Goal: Information Seeking & Learning: Find specific page/section

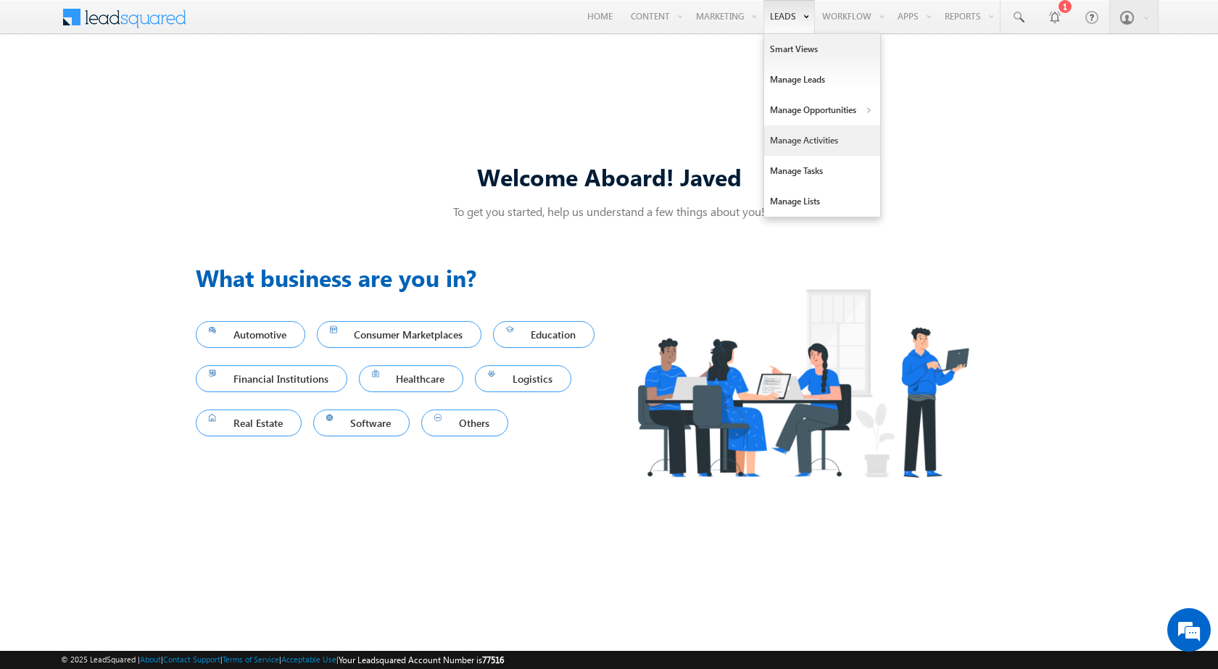
click at [817, 142] on link "Manage Activities" at bounding box center [822, 140] width 116 height 30
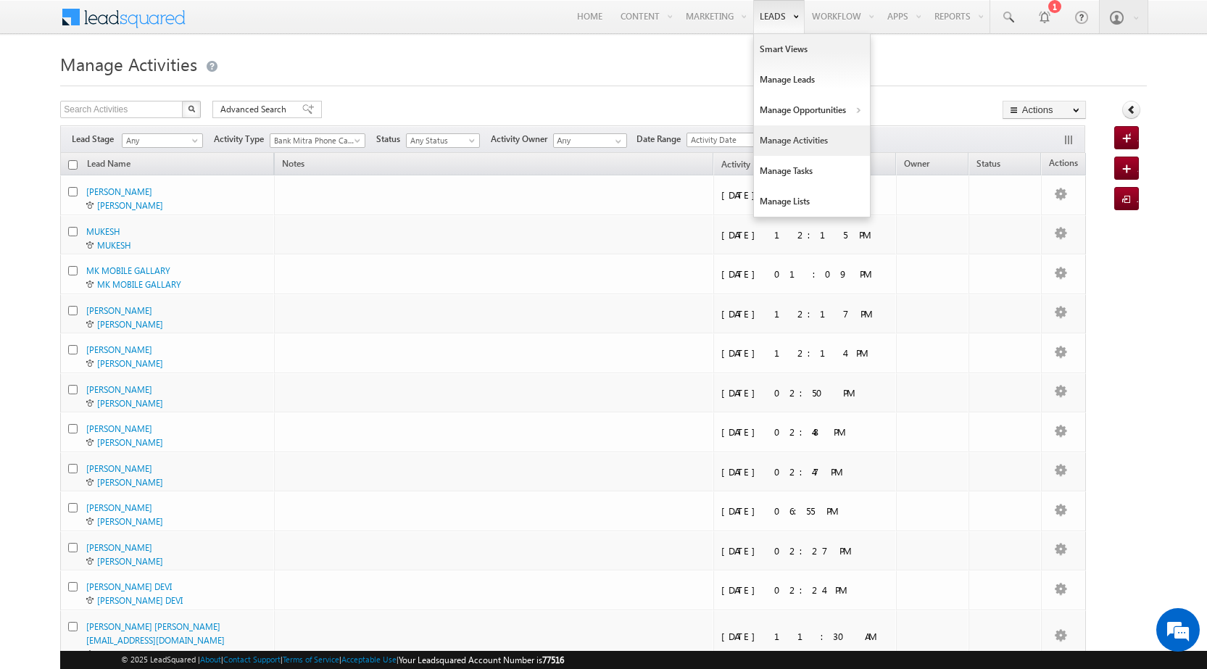
click at [798, 141] on link "Manage Activities" at bounding box center [812, 140] width 116 height 30
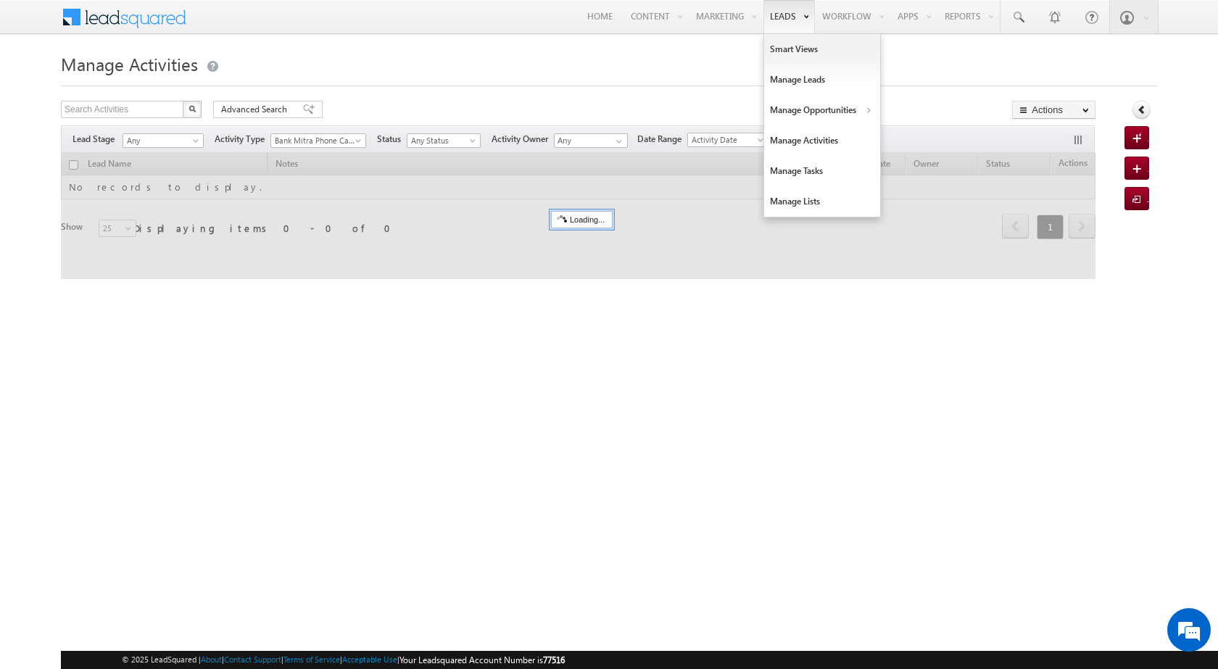
click at [785, 12] on link "Leads" at bounding box center [789, 16] width 51 height 33
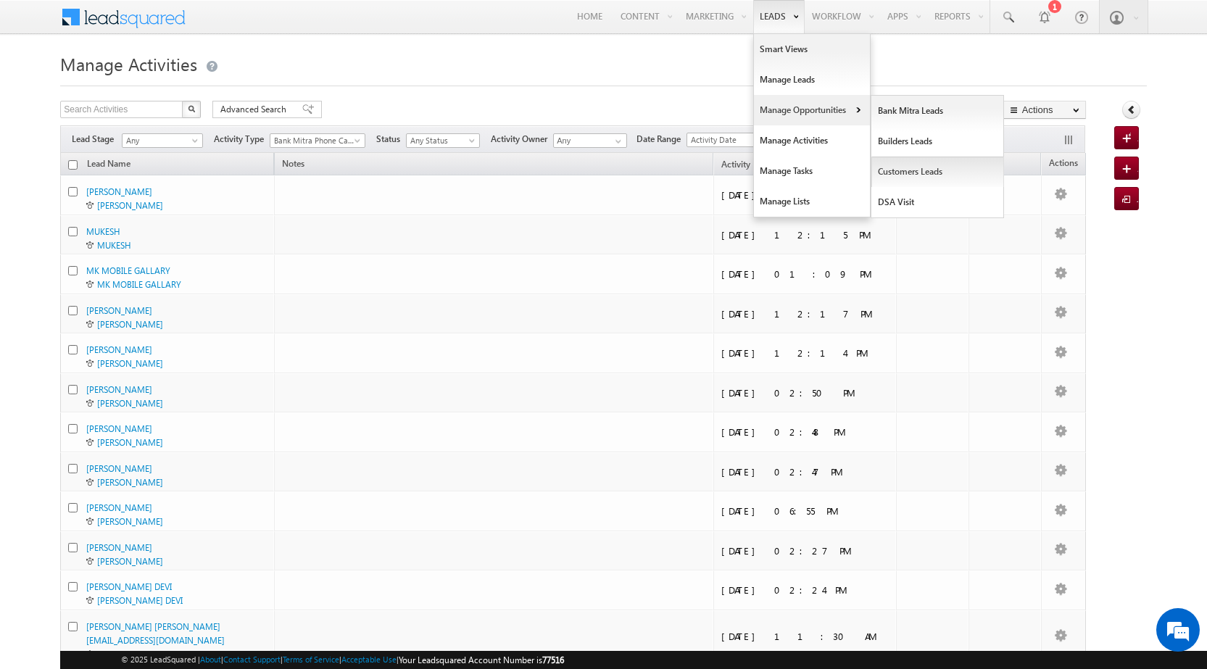
click at [904, 174] on link "Customers Leads" at bounding box center [938, 172] width 133 height 30
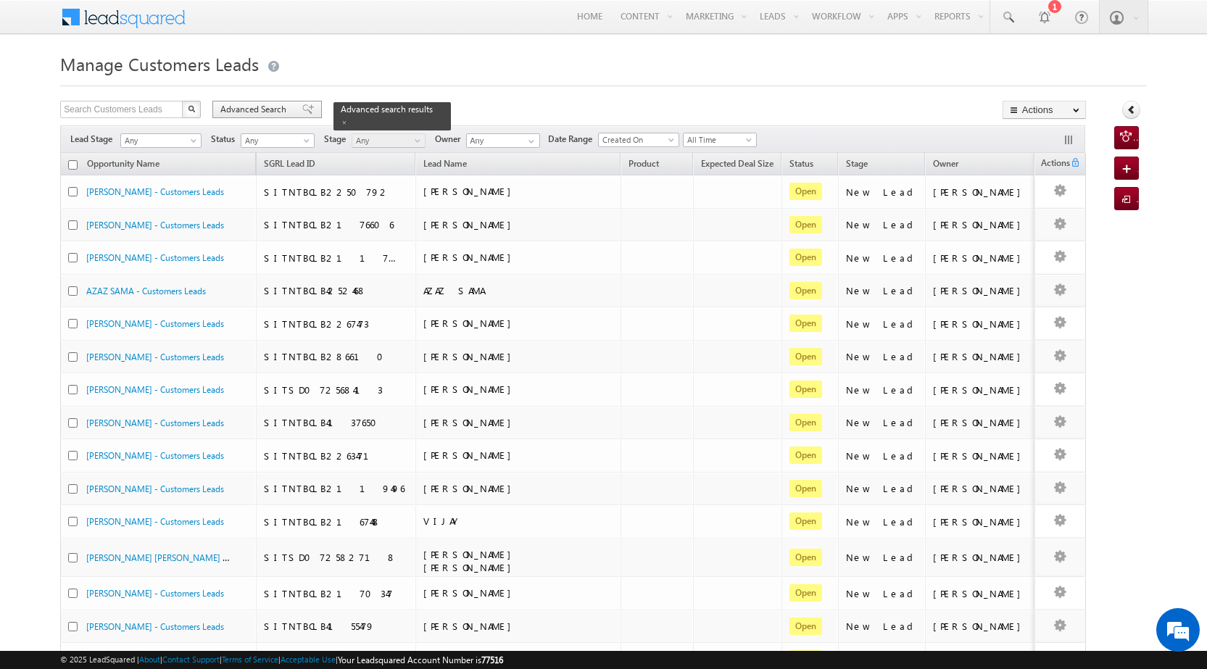
click at [236, 104] on span "Advanced Search" at bounding box center [255, 109] width 70 height 13
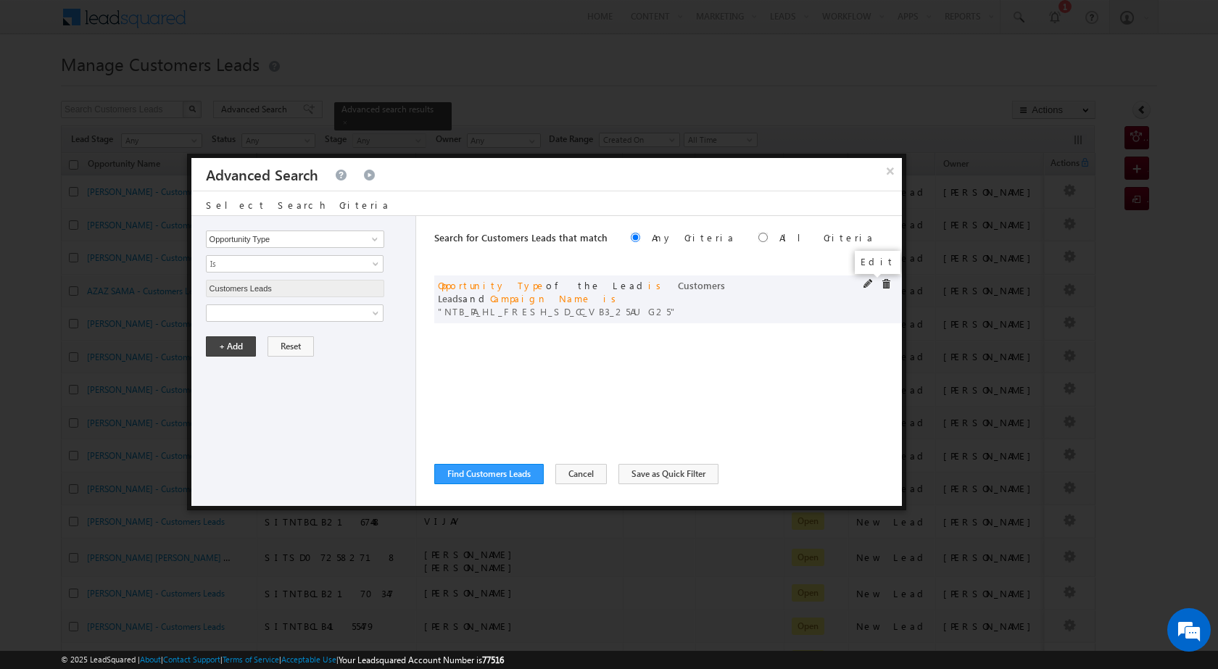
click at [867, 282] on span at bounding box center [869, 284] width 10 height 10
click at [263, 359] on input "NTB_PA_HL_FRESH_SD_CC_VB3_25AUG25" at bounding box center [295, 362] width 178 height 17
paste input "Q_HL_FRESH_SD_CC_VB2"
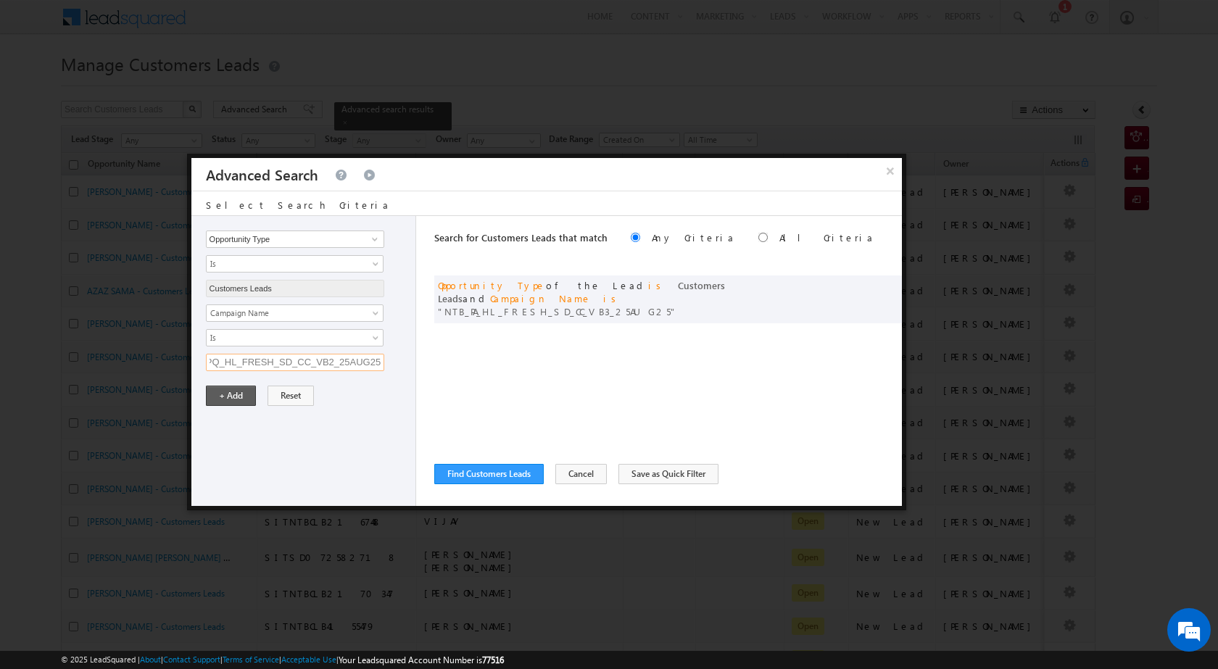
type input "NTB_PQ_HL_FRESH_SD_CC_VB2_25AUG25"
click at [231, 405] on button "+ Add" at bounding box center [231, 396] width 50 height 20
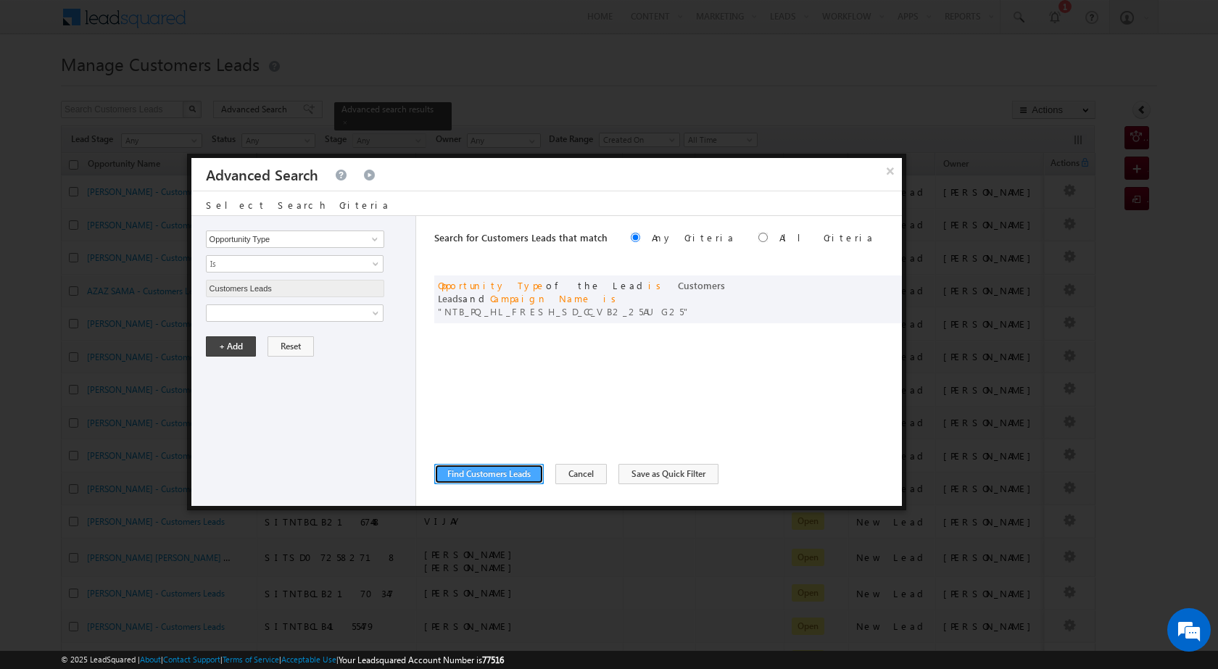
click at [506, 480] on button "Find Customers Leads" at bounding box center [489, 474] width 110 height 20
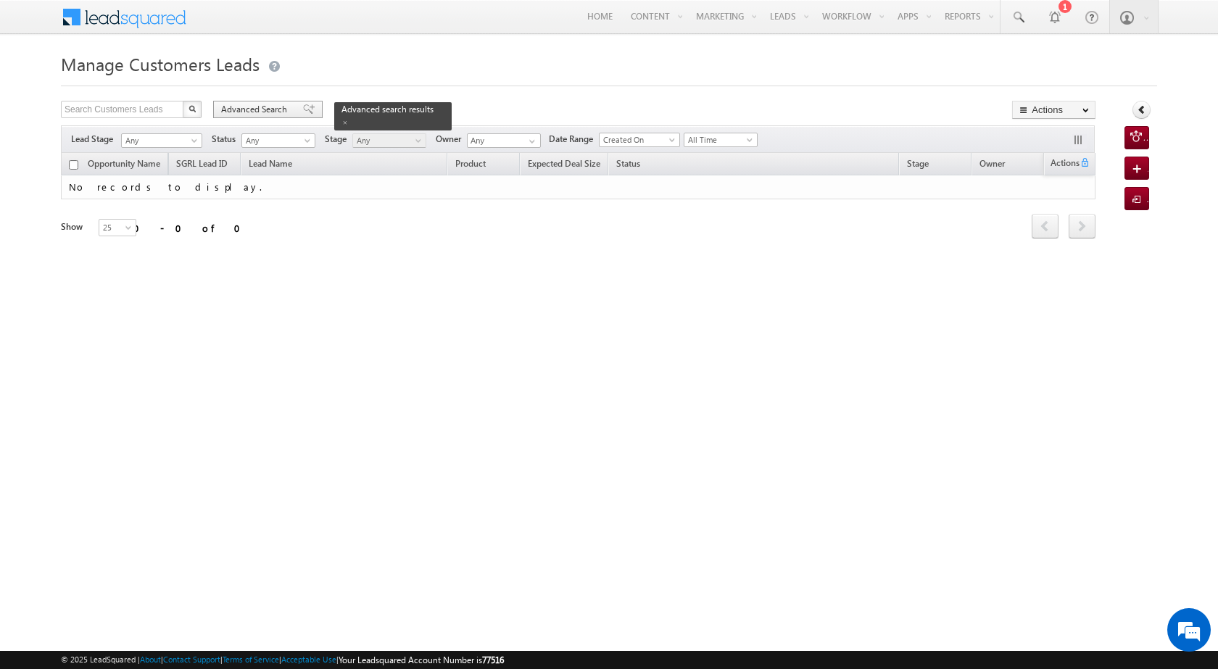
click at [303, 106] on span at bounding box center [309, 109] width 12 height 10
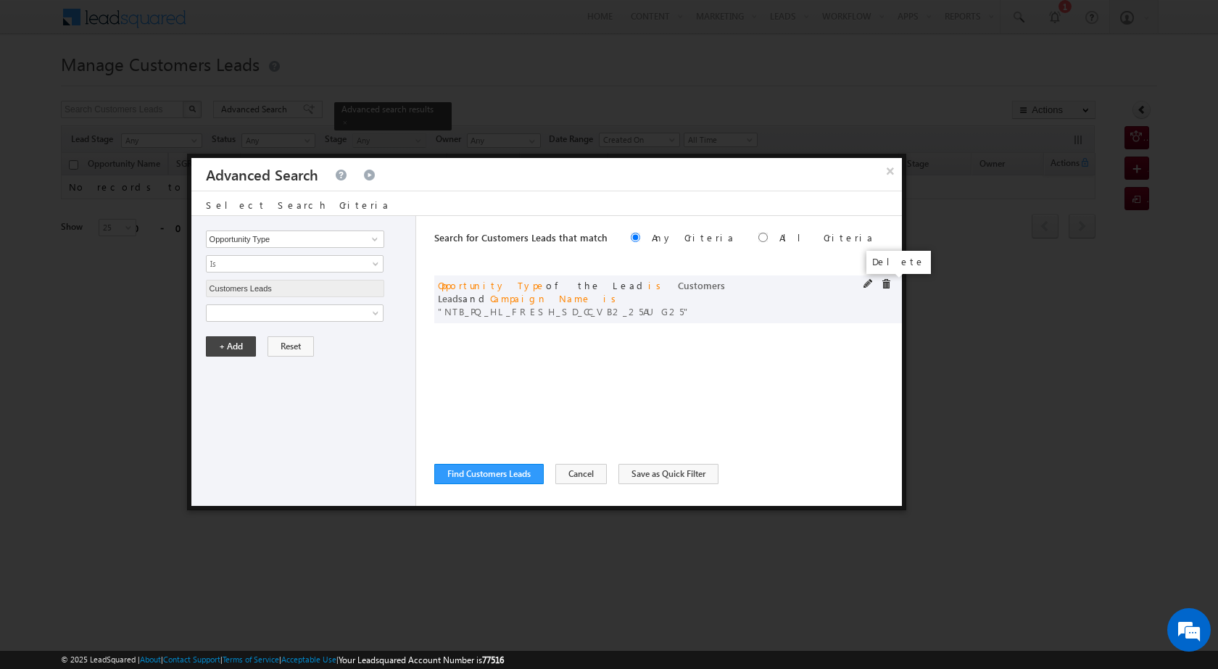
click at [889, 283] on span at bounding box center [886, 284] width 10 height 10
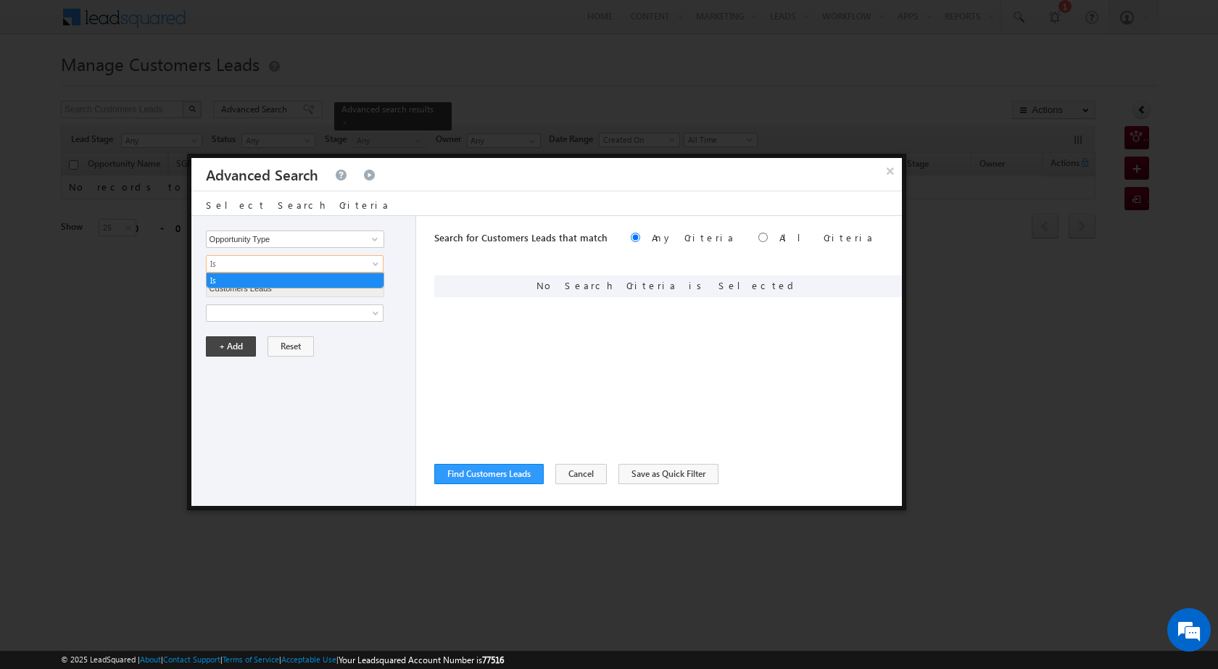
click at [258, 264] on span "Is" at bounding box center [285, 263] width 157 height 13
click at [253, 309] on span at bounding box center [285, 313] width 157 height 13
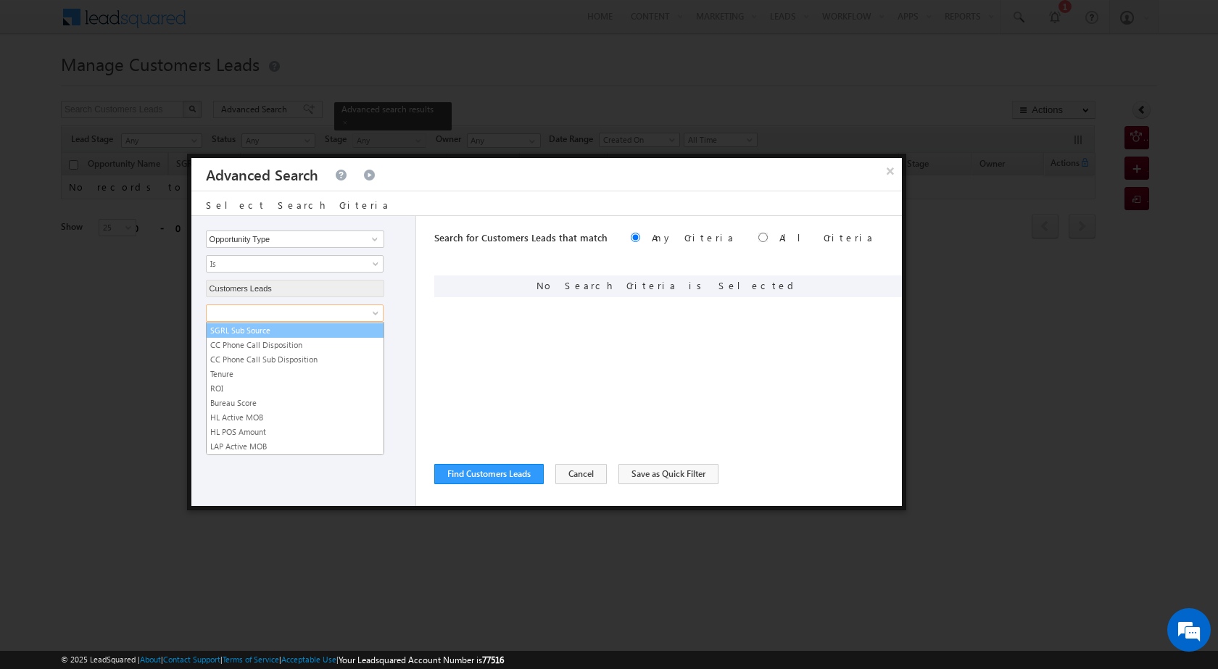
scroll to position [724, 0]
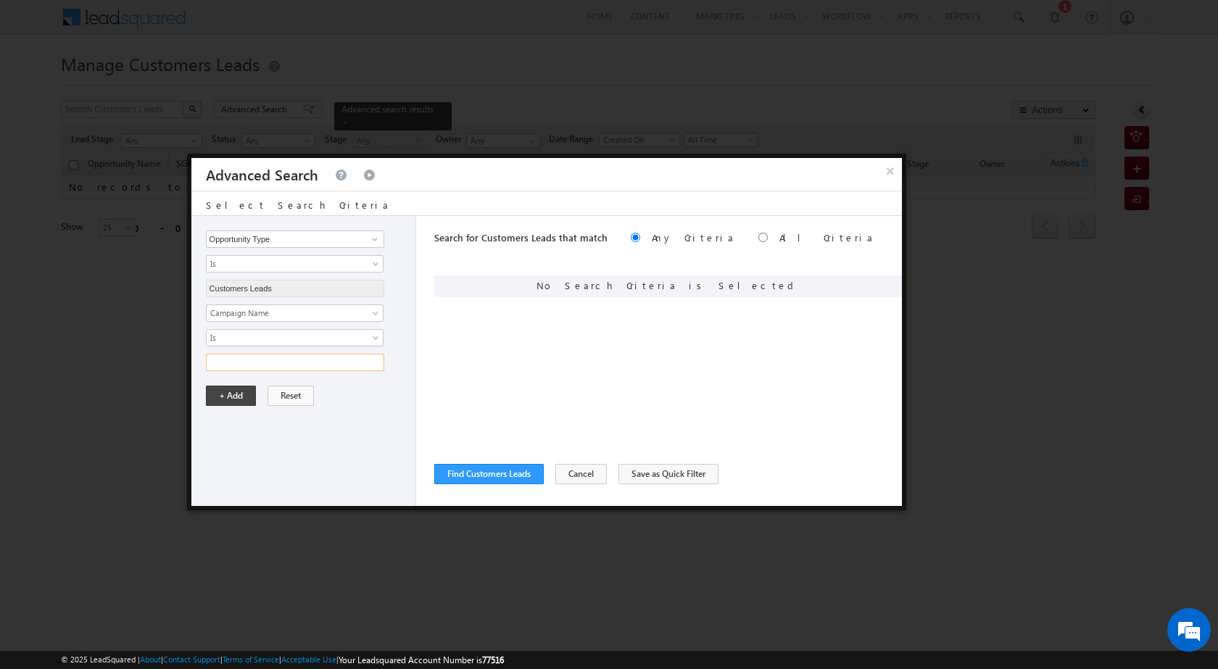
click at [273, 363] on input "text" at bounding box center [295, 362] width 178 height 17
paste input "NTB_PQ_HL_FRESH_SD_CC_VB2_25AUG25"
type input "NTB_PQ_HL_FRESH_SD_CC_VB2_25AUG25"
click at [231, 400] on button "+ Add" at bounding box center [231, 396] width 50 height 20
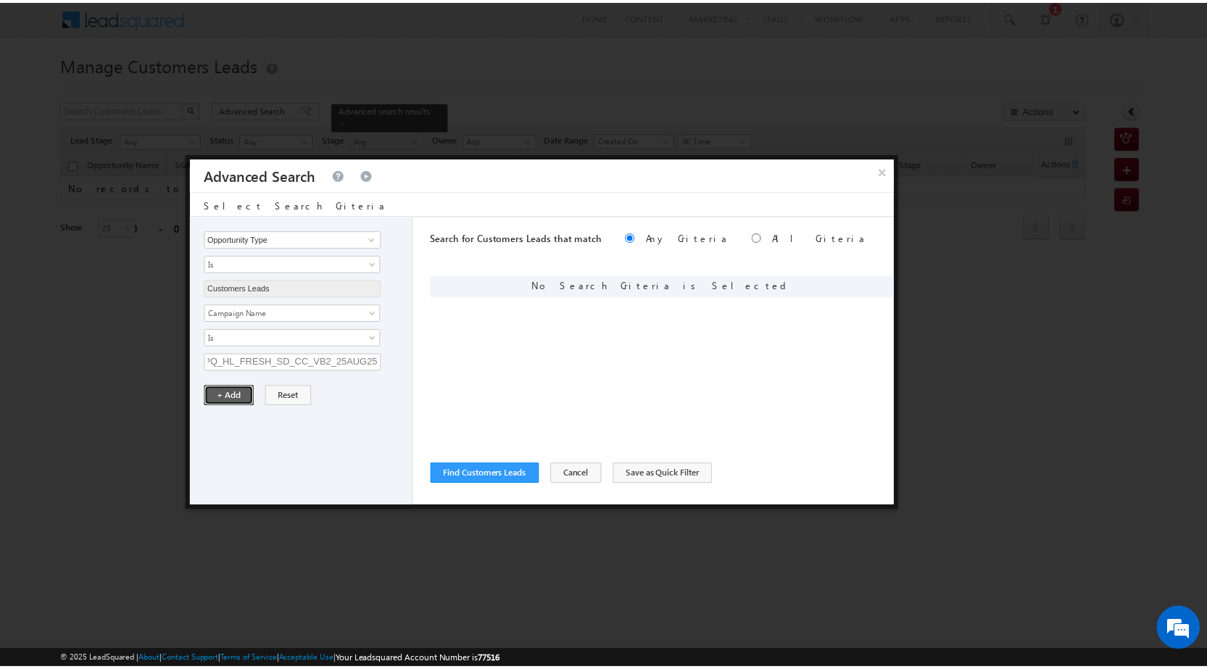
scroll to position [0, 0]
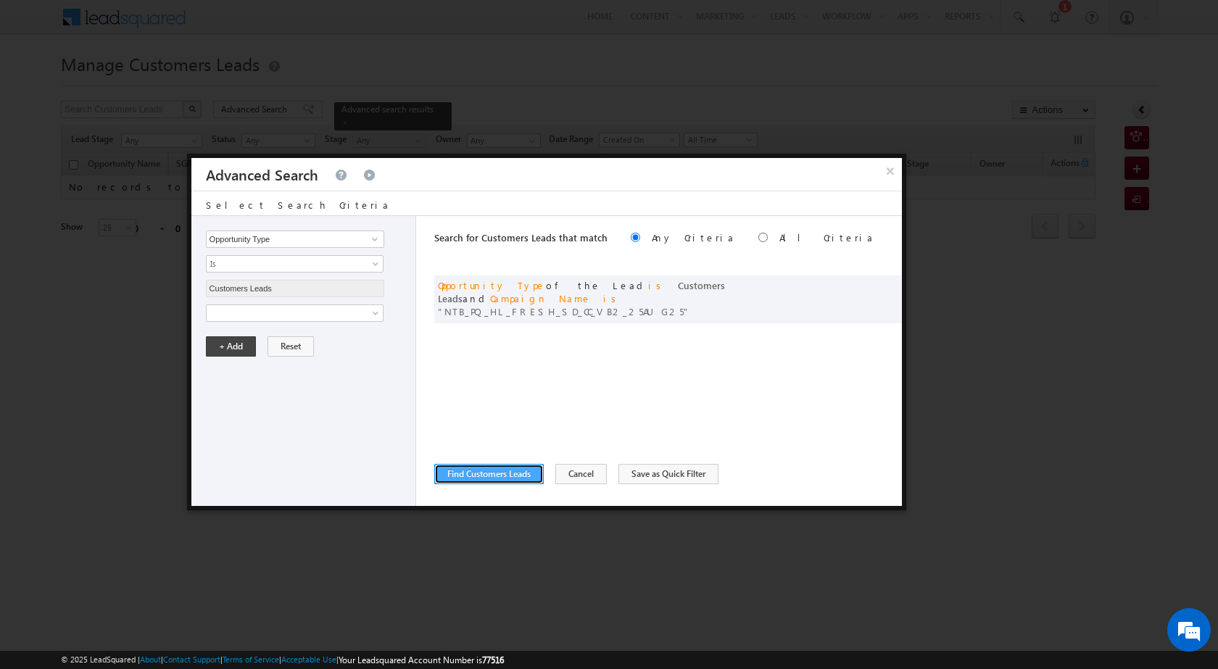
click at [494, 475] on button "Find Customers Leads" at bounding box center [489, 474] width 110 height 20
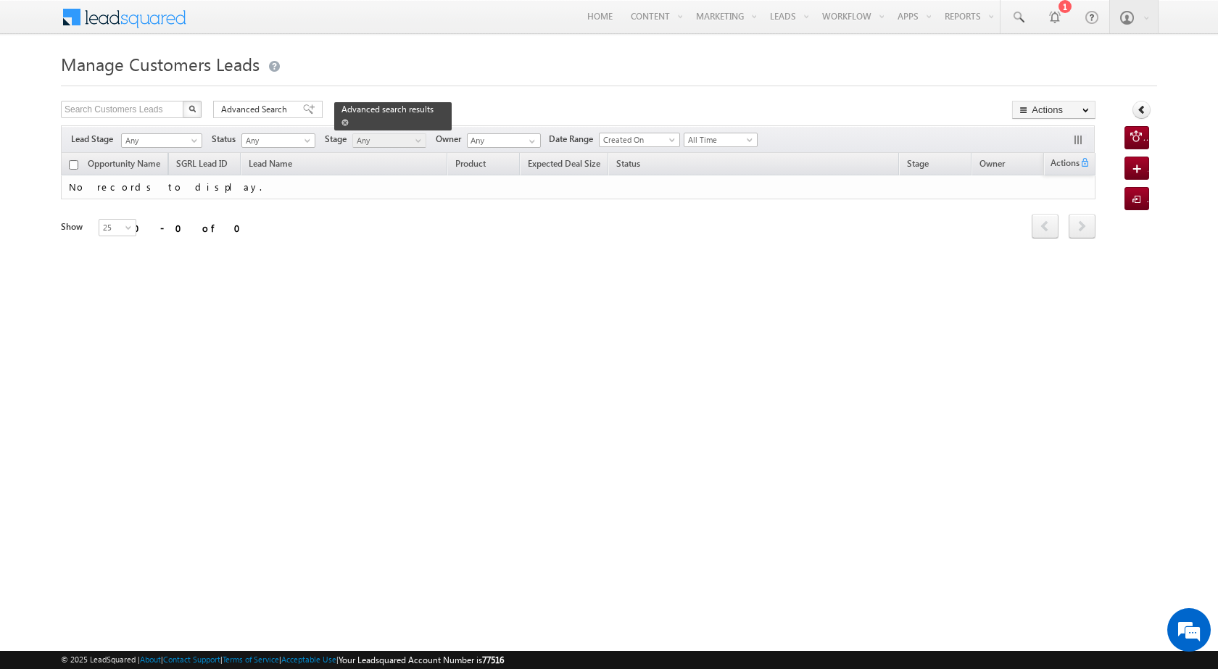
click at [349, 119] on span at bounding box center [345, 122] width 7 height 7
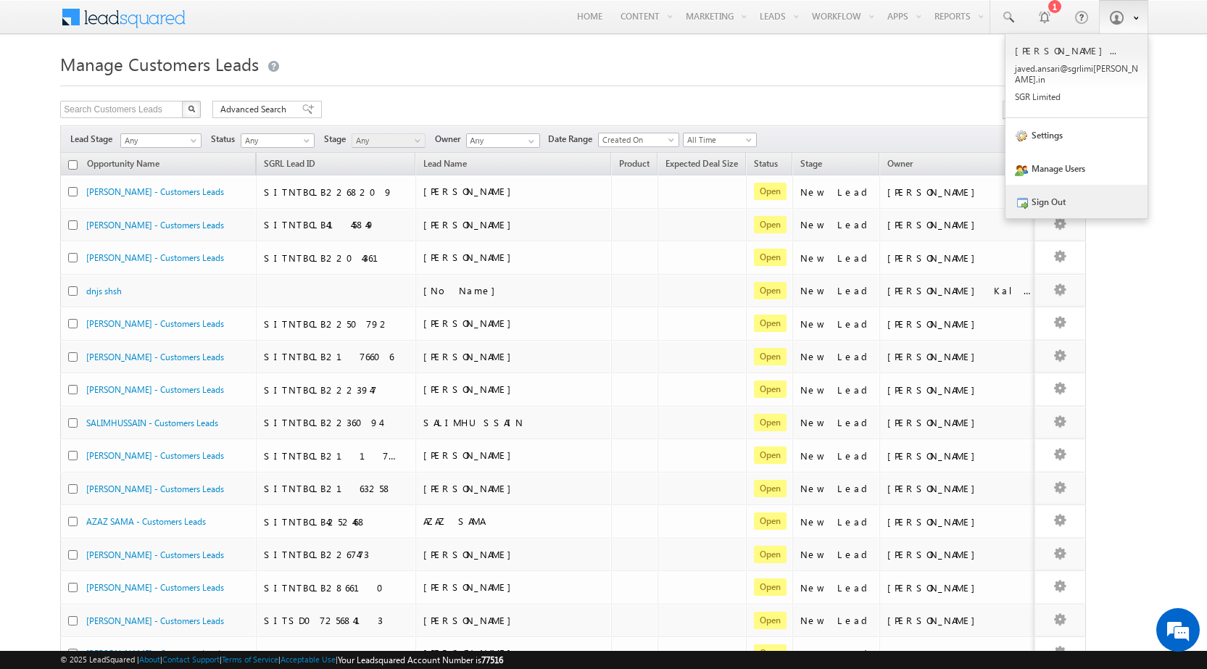
click at [1053, 198] on link "Sign Out" at bounding box center [1077, 201] width 142 height 33
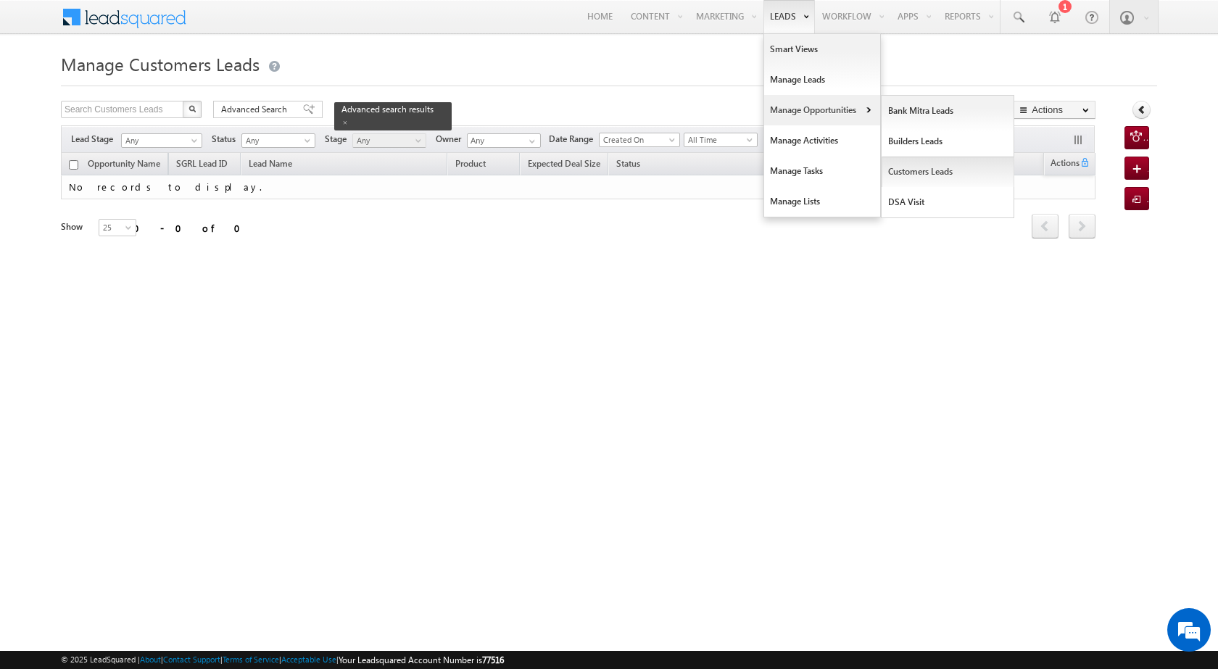
click at [920, 168] on link "Customers Leads" at bounding box center [948, 172] width 133 height 30
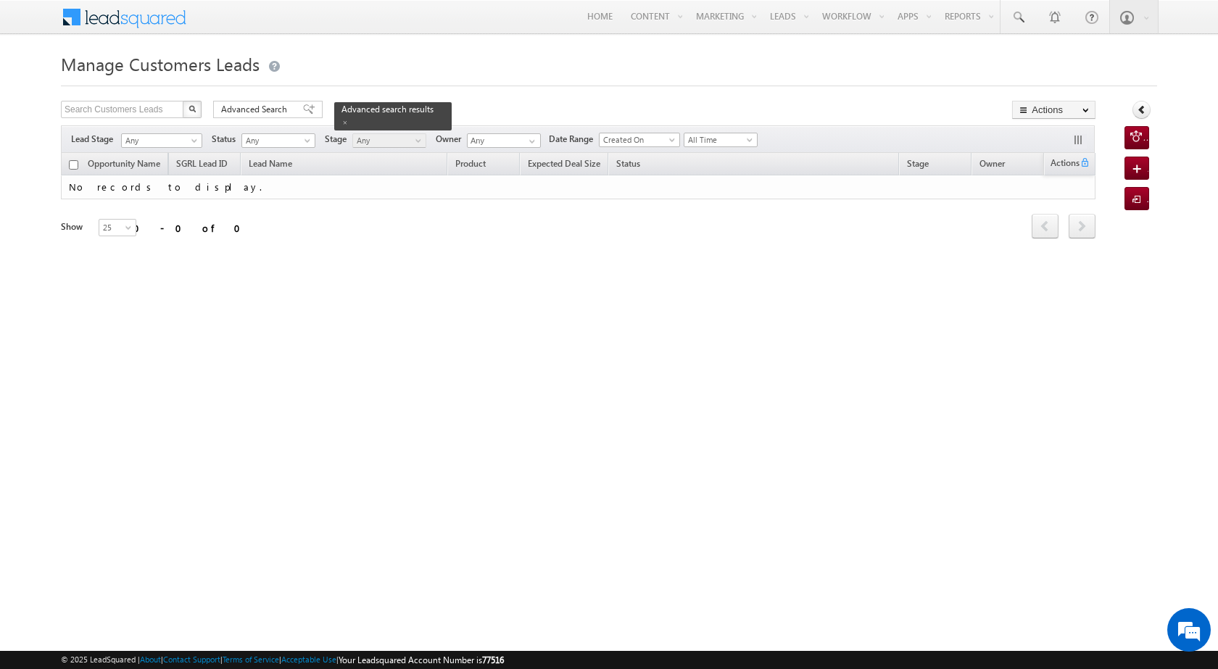
click at [266, 104] on span "Advanced Search" at bounding box center [256, 109] width 70 height 13
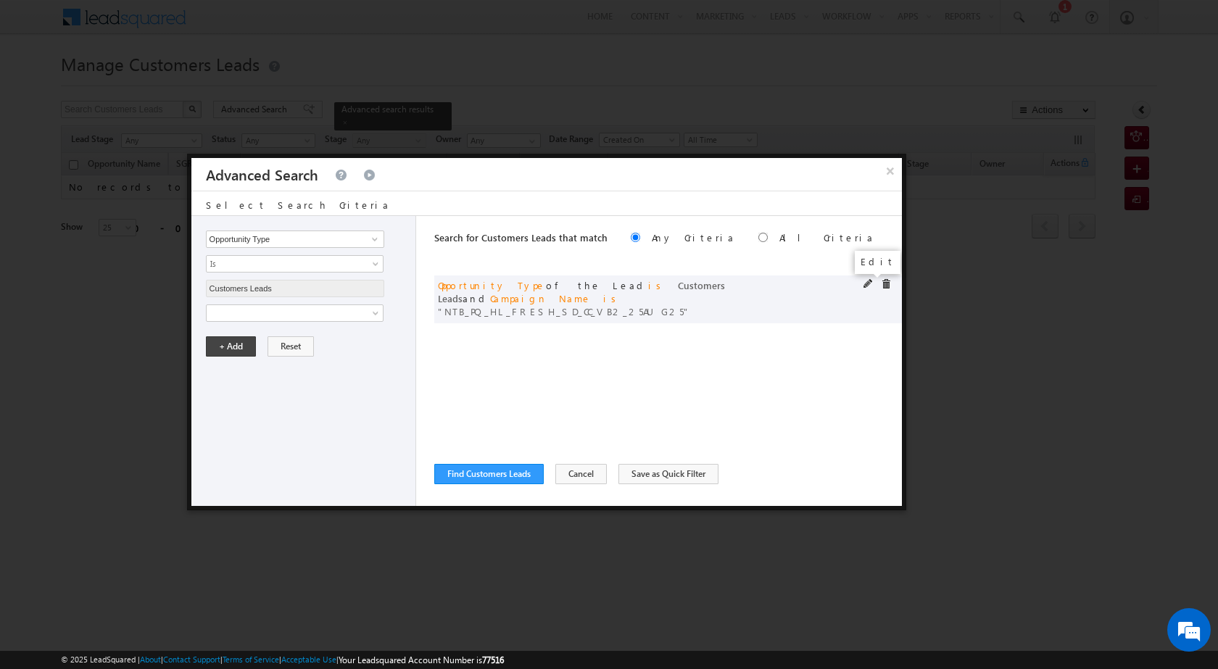
click at [864, 282] on span at bounding box center [869, 284] width 10 height 10
click at [271, 365] on input "NTB_PQ_HL_FRESH_SD_CC_VB2_25AUG25" at bounding box center [295, 362] width 178 height 17
click at [234, 391] on button "+ Add" at bounding box center [231, 396] width 50 height 20
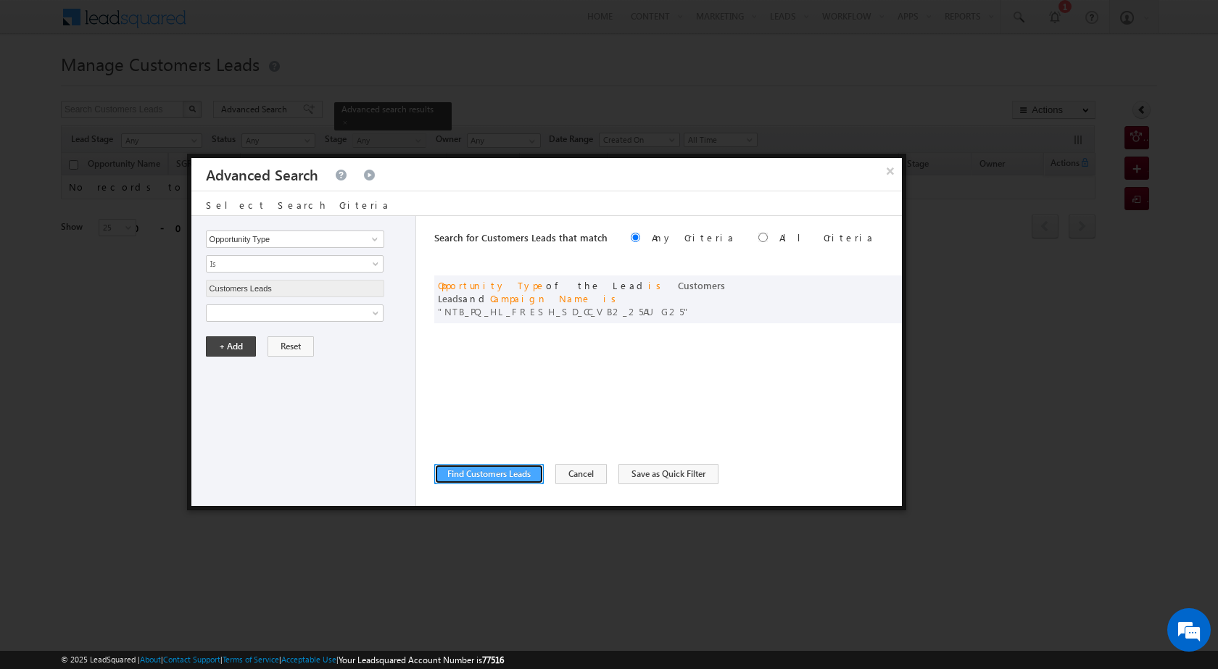
click at [480, 469] on button "Find Customers Leads" at bounding box center [489, 474] width 110 height 20
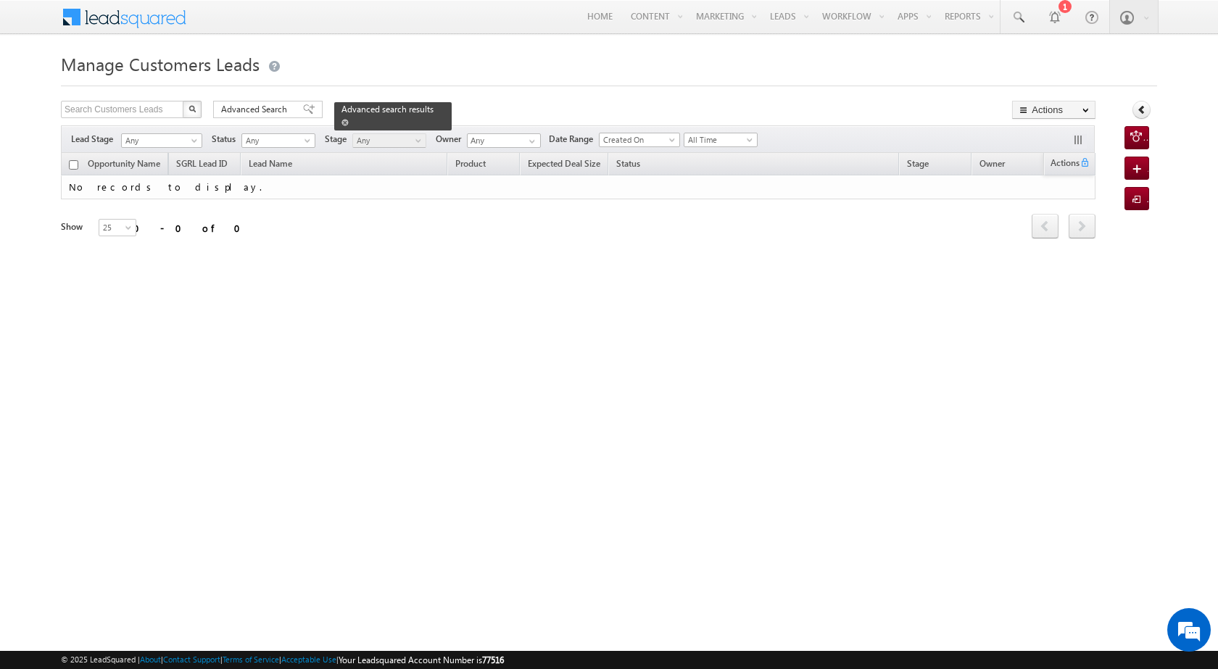
click at [426, 112] on div "Advanced search results" at bounding box center [392, 116] width 117 height 28
click at [349, 119] on span at bounding box center [345, 122] width 7 height 7
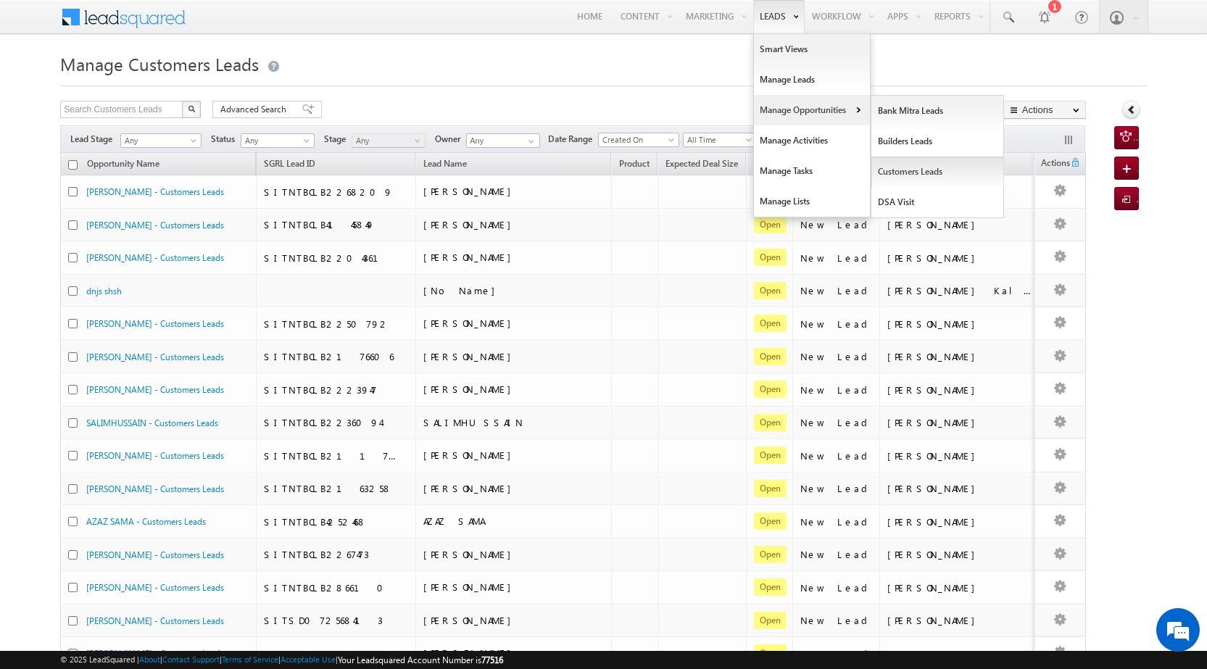
click at [897, 173] on link "Customers Leads" at bounding box center [938, 172] width 133 height 30
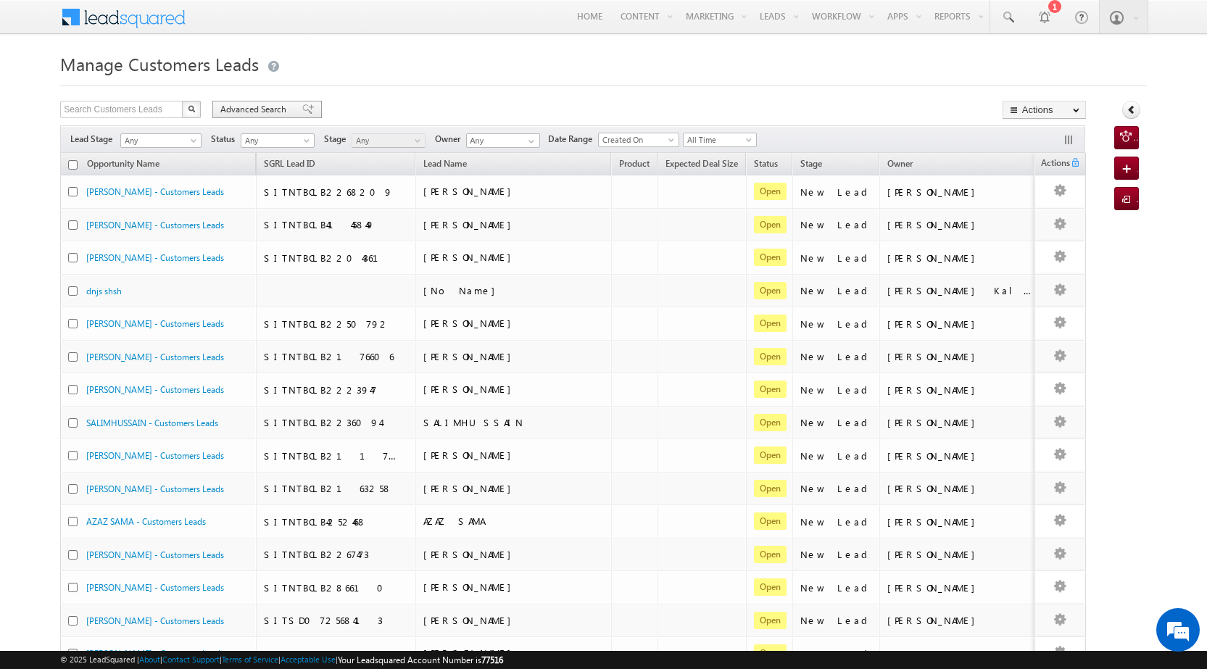
click at [229, 103] on span "Advanced Search" at bounding box center [255, 109] width 70 height 13
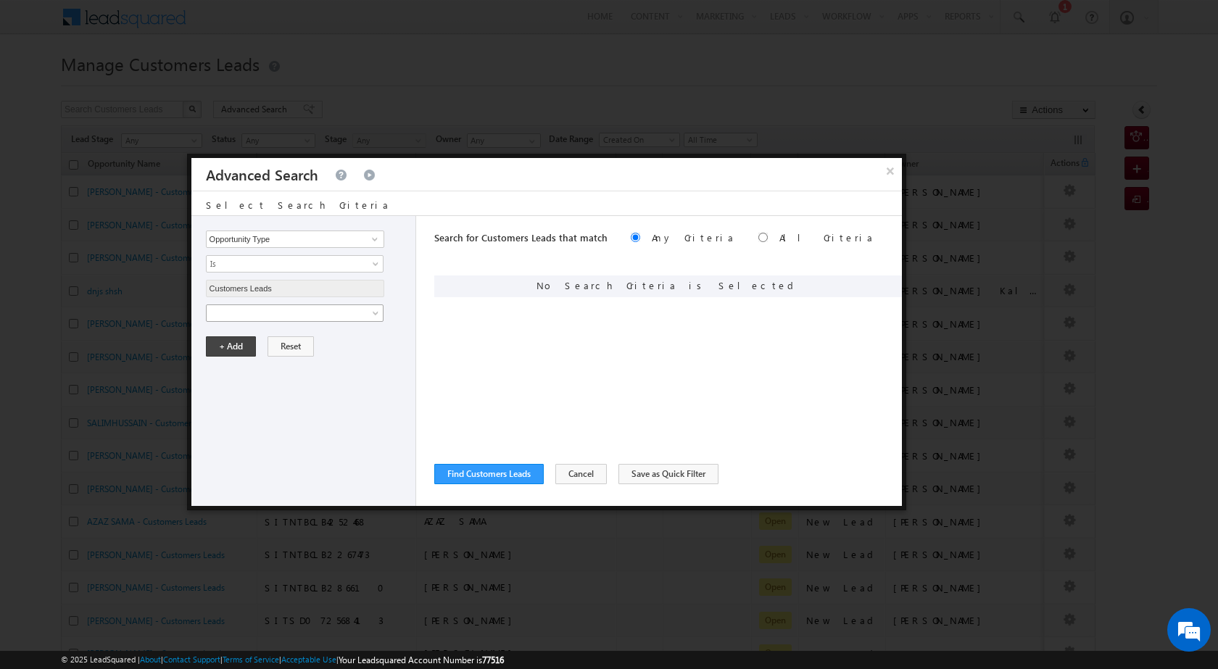
click at [308, 312] on span at bounding box center [285, 313] width 157 height 13
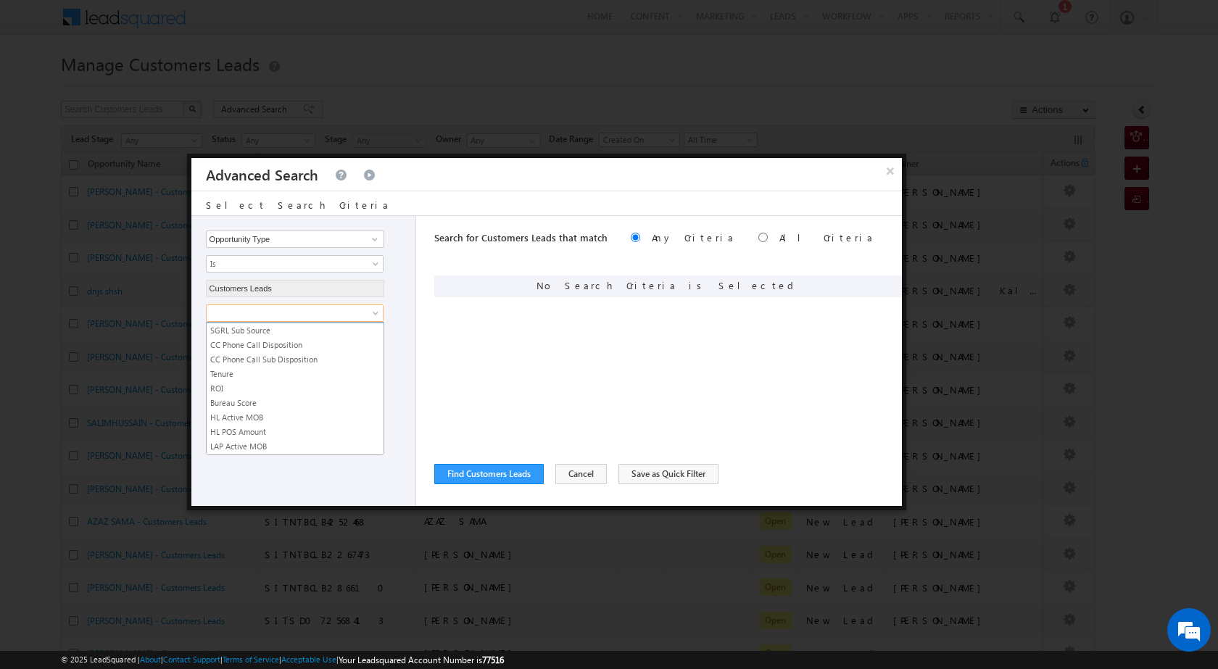
scroll to position [724, 0]
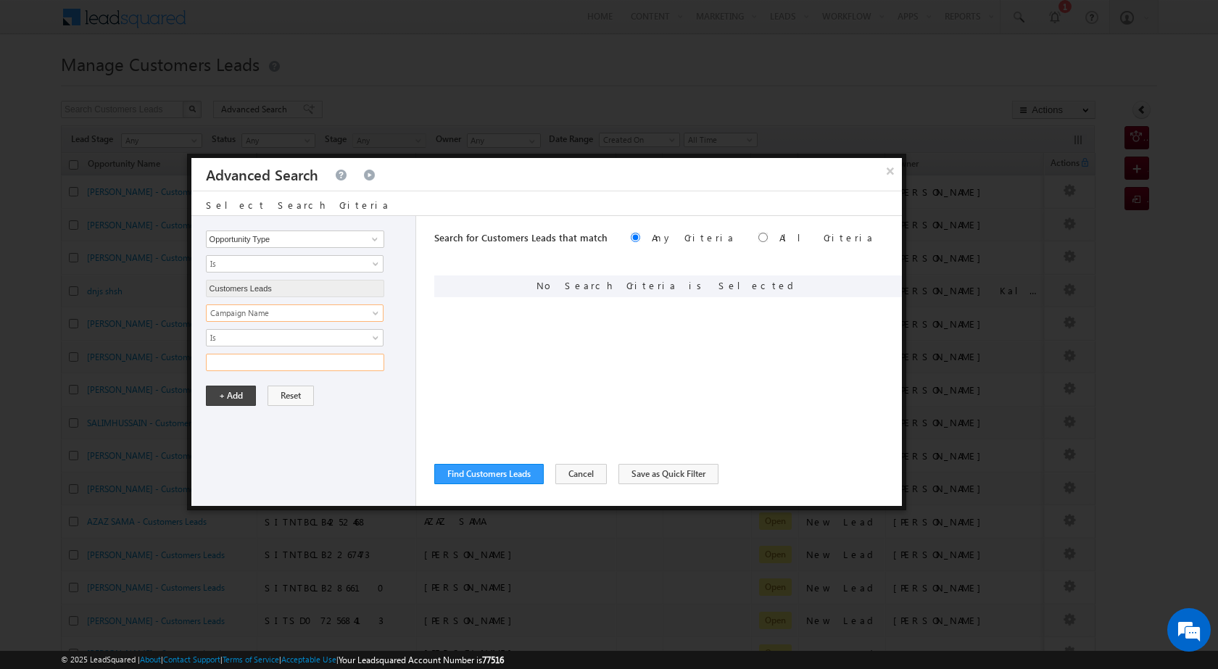
click at [312, 365] on input "text" at bounding box center [295, 362] width 178 height 17
paste input "NTB_PQ_HL_FRESH_SD_CC_VB2_25AUG25"
type input "NTB_PQ_HL_FRESH_SD_CC_VB2_25AUG25"
click at [239, 379] on div "Opportunity Type Lead Owner Sales Group Prospect Id Address 1 Address 2 Age Ass…" at bounding box center [303, 361] width 225 height 290
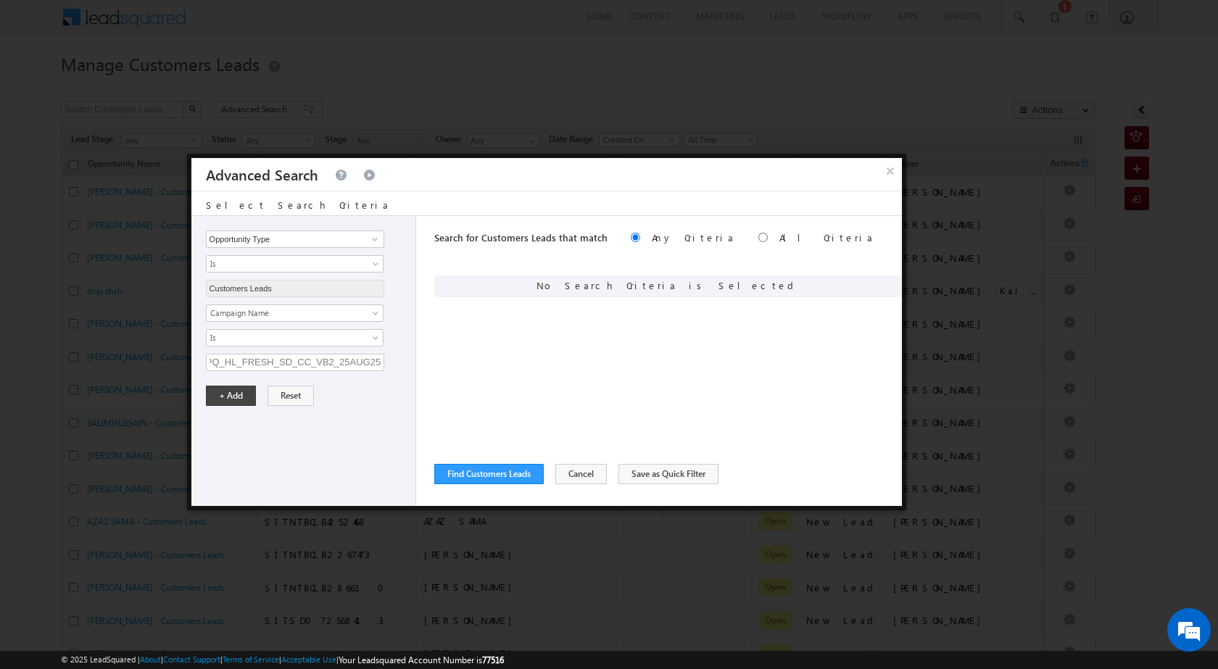
scroll to position [0, 0]
click at [285, 366] on input "NTB_PQ_HL_FRESH_SD_CC_VB2_25AUG25" at bounding box center [295, 362] width 178 height 17
click at [236, 395] on button "+ Add" at bounding box center [231, 396] width 50 height 20
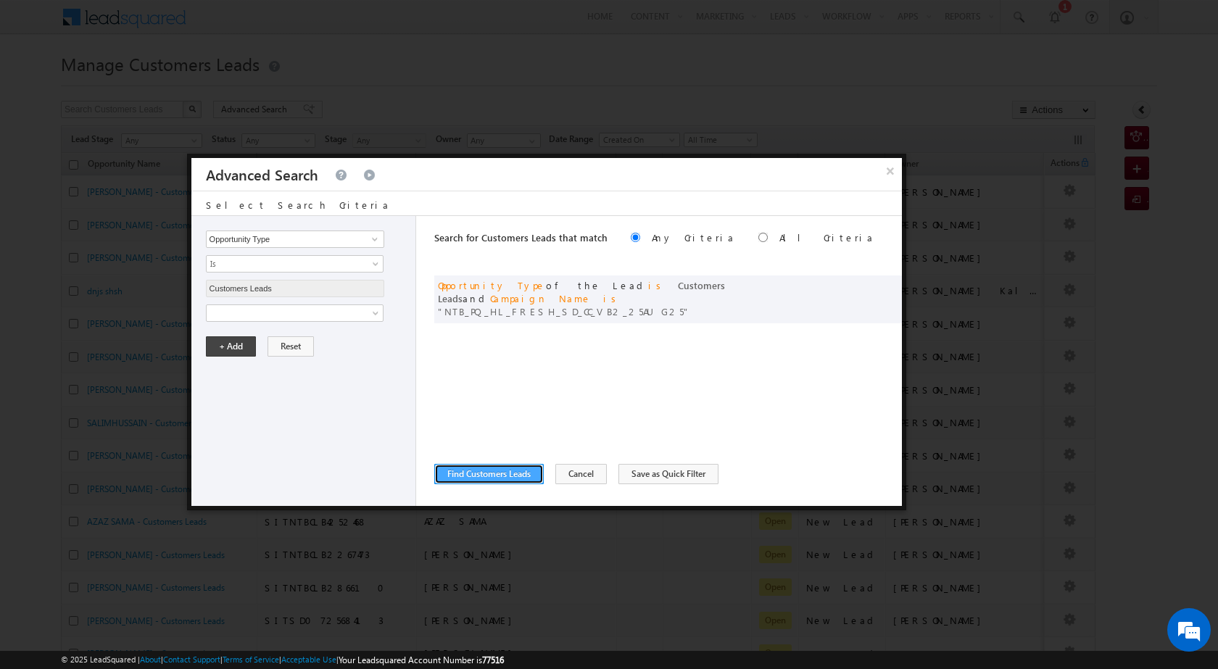
click at [481, 479] on button "Find Customers Leads" at bounding box center [489, 474] width 110 height 20
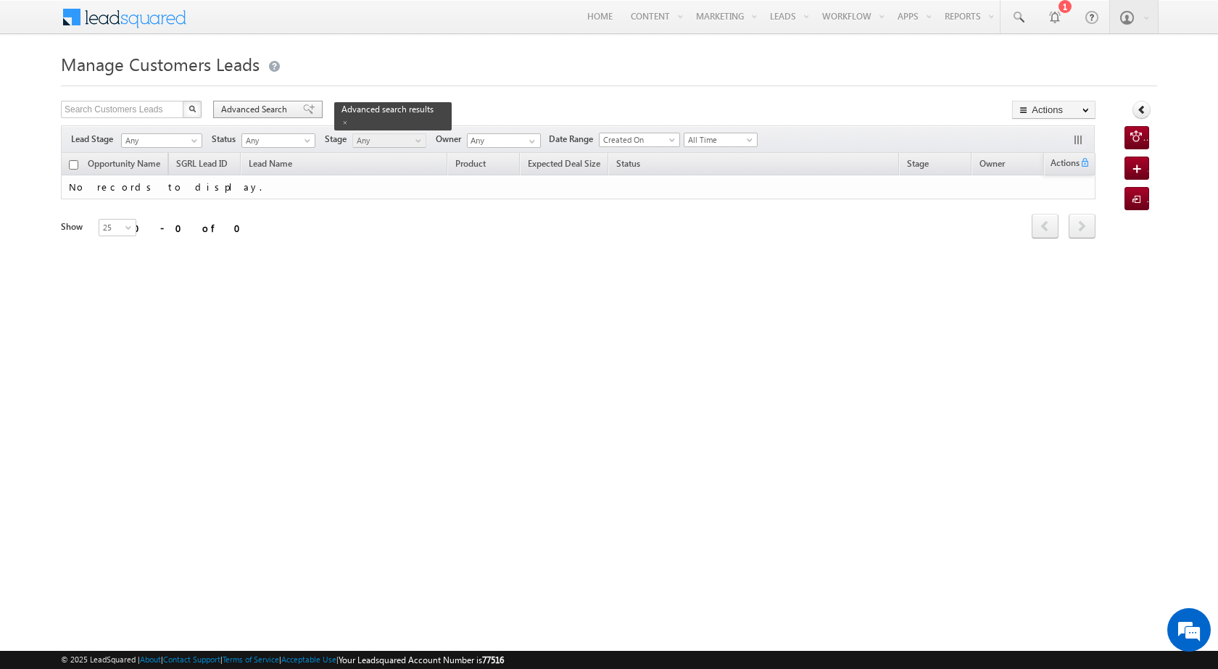
click at [241, 111] on span "Advanced Search" at bounding box center [256, 109] width 70 height 13
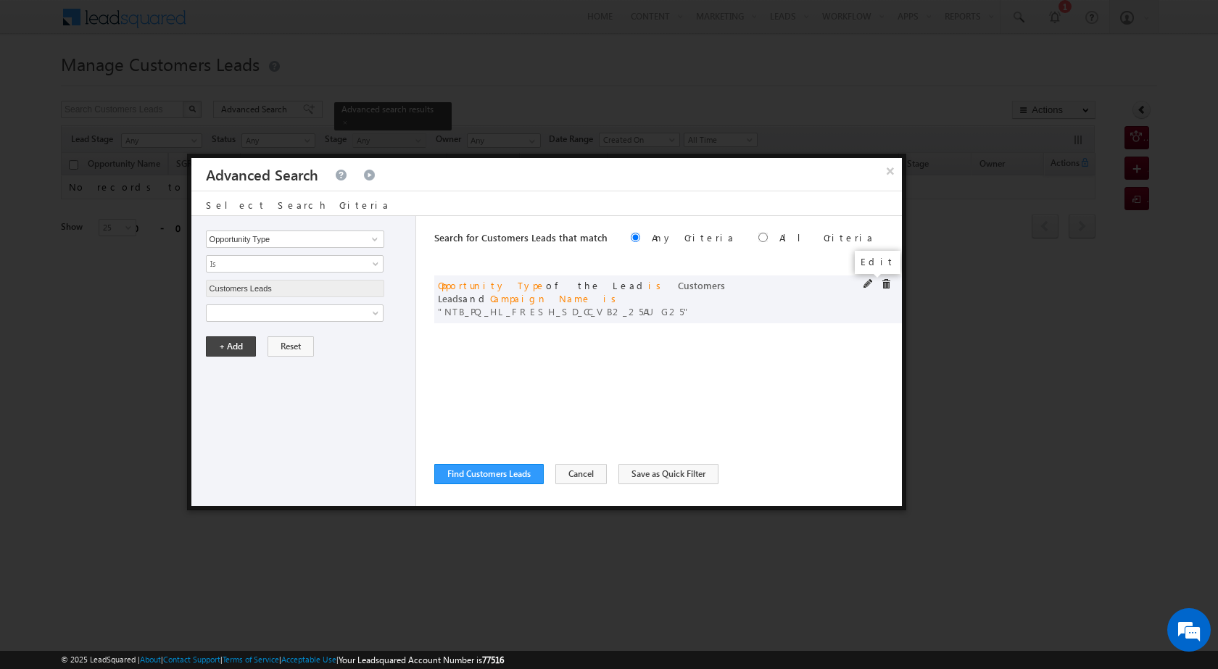
click at [866, 284] on span at bounding box center [869, 284] width 10 height 10
click at [323, 358] on input "NTB_PQ_HL_FRESH_SD_CC_VB2_25AUG25" at bounding box center [295, 362] width 178 height 17
paste input "3"
type input "NTB_PQ_HL_FRESH_SD_CC_VB3_25AUG25"
click at [217, 395] on button "+ Add" at bounding box center [231, 396] width 50 height 20
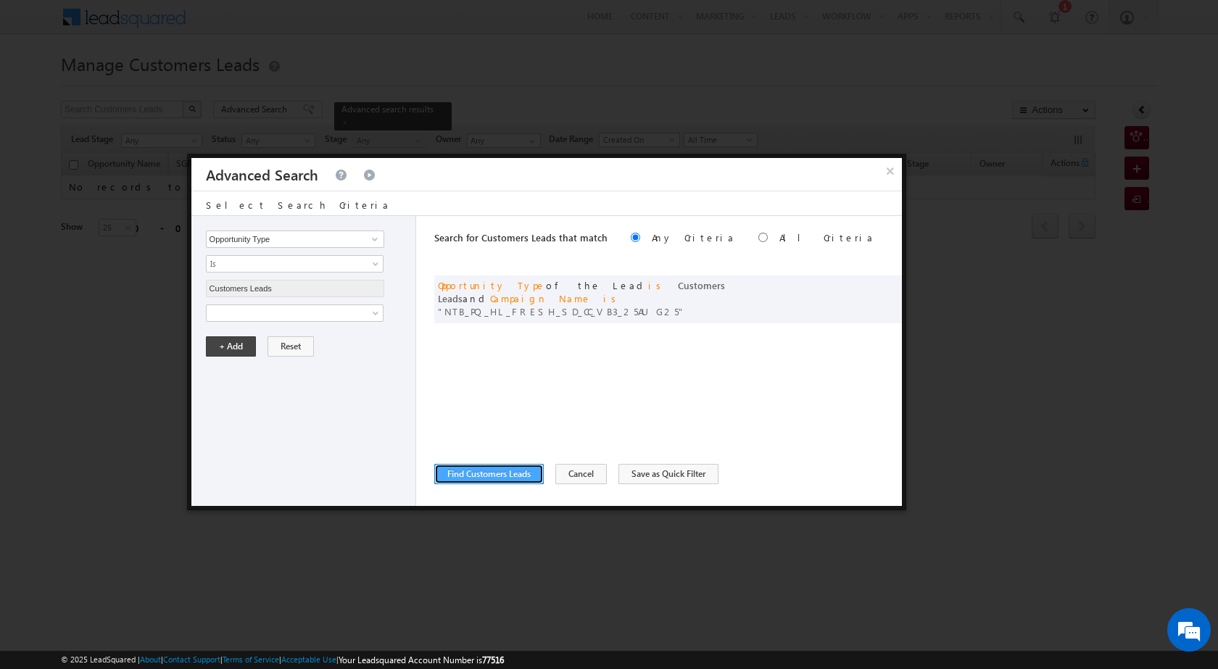
click at [474, 473] on button "Find Customers Leads" at bounding box center [489, 474] width 110 height 20
